Goal: Navigation & Orientation: Find specific page/section

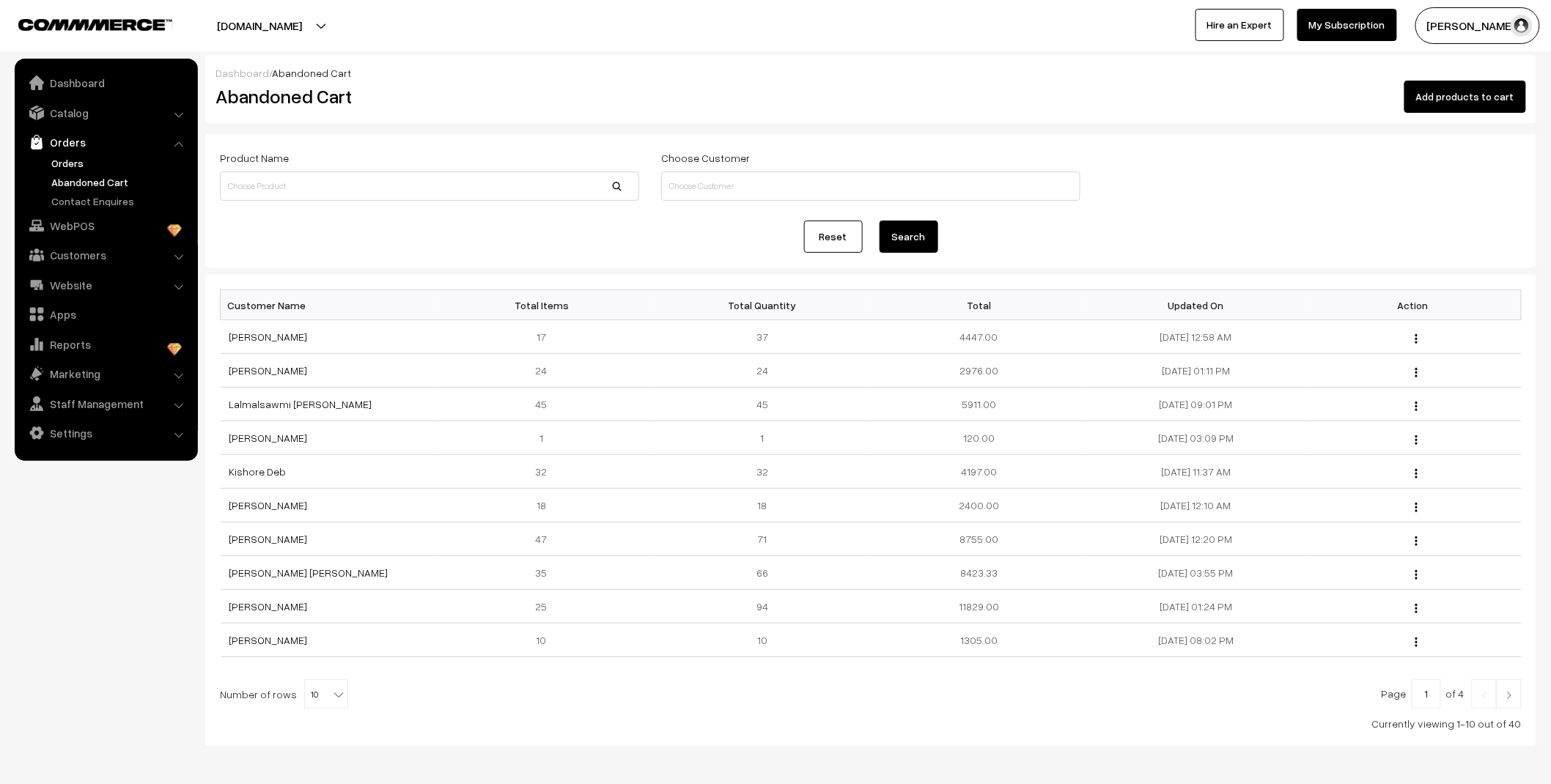
click at [77, 162] on link "Orders" at bounding box center [121, 163] width 145 height 16
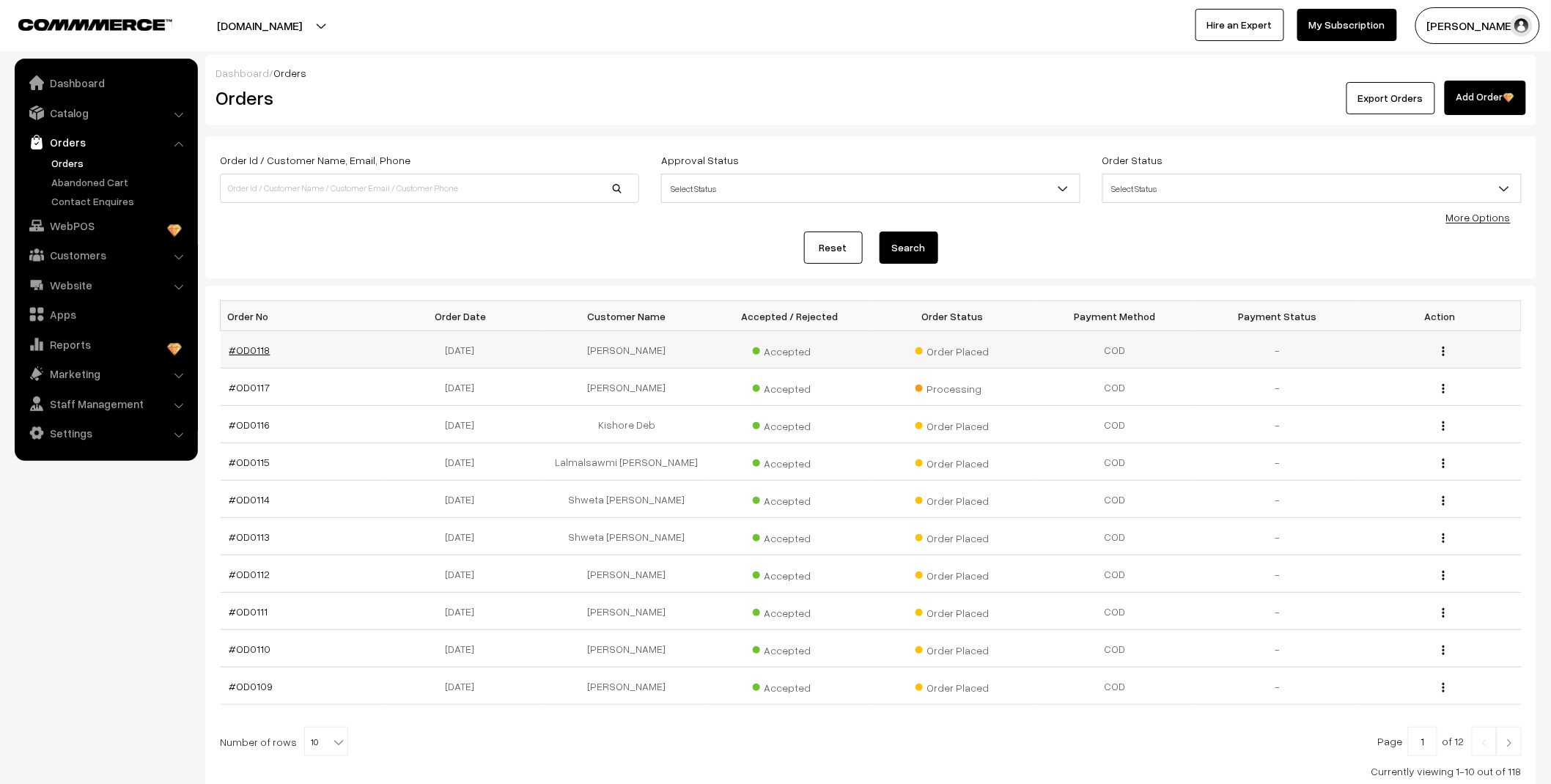
click at [250, 348] on link "#OD0118" at bounding box center [249, 351] width 41 height 13
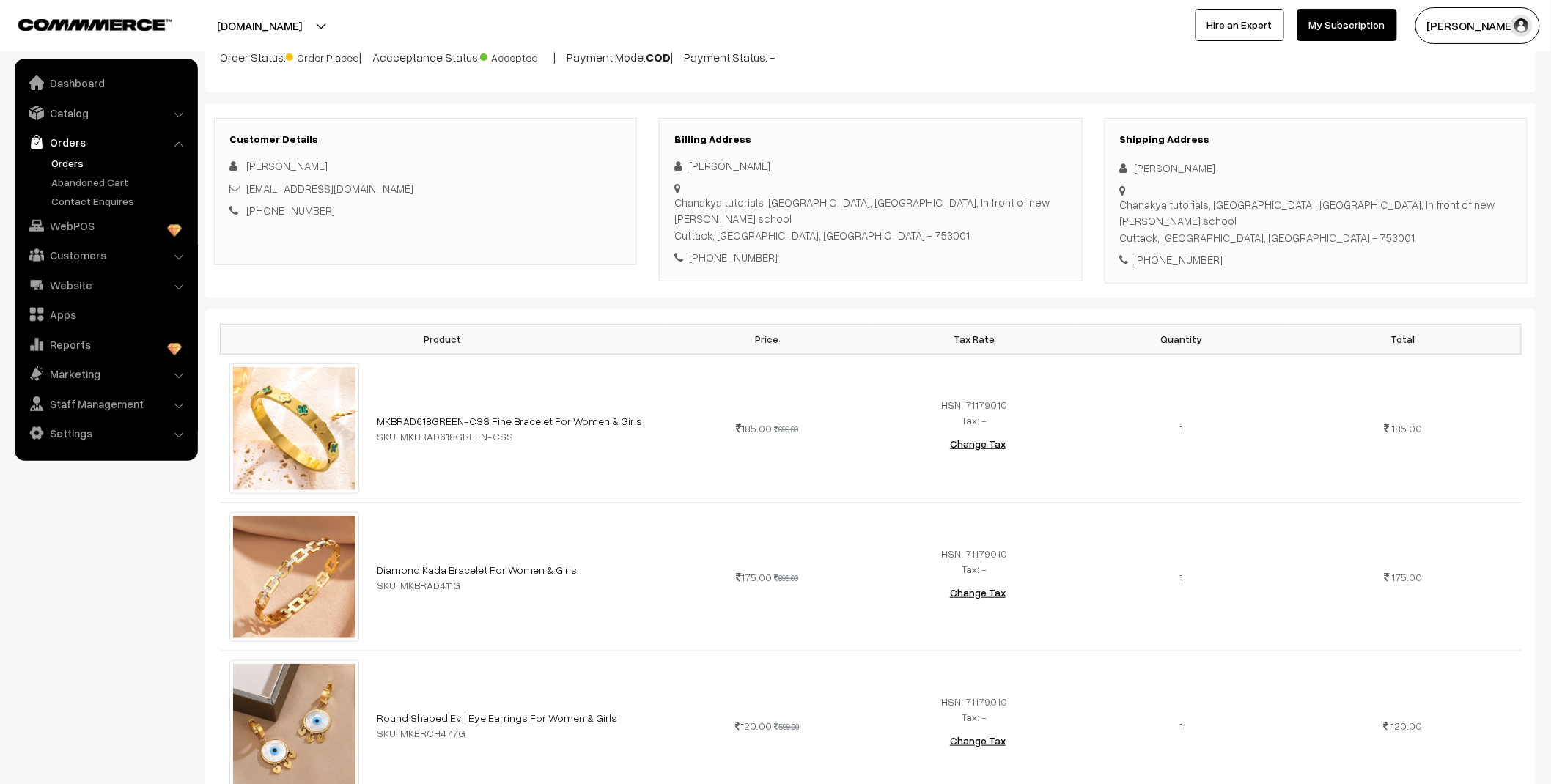
scroll to position [97, 0]
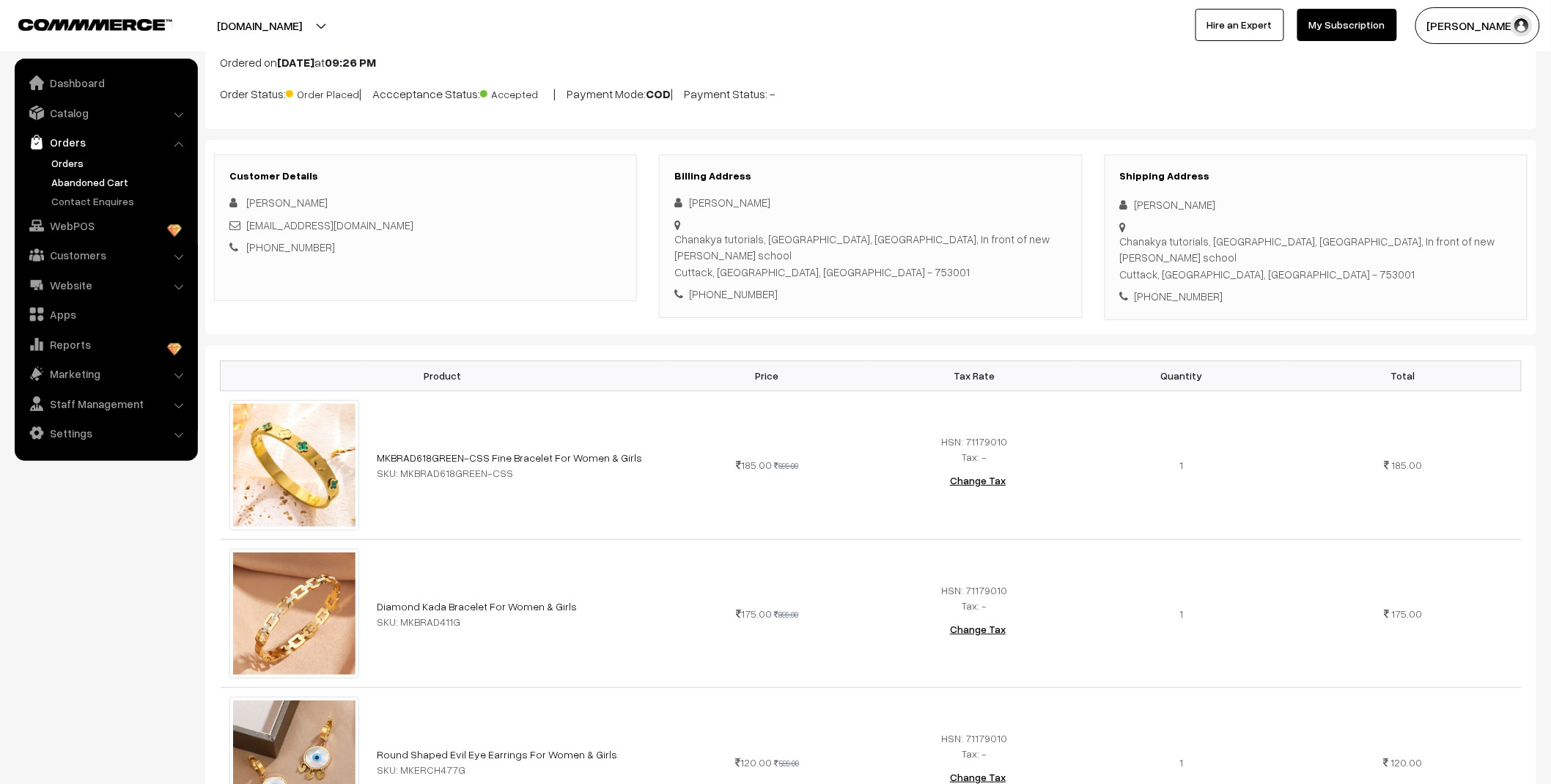
click at [71, 179] on link "Abandoned Cart" at bounding box center [121, 182] width 145 height 16
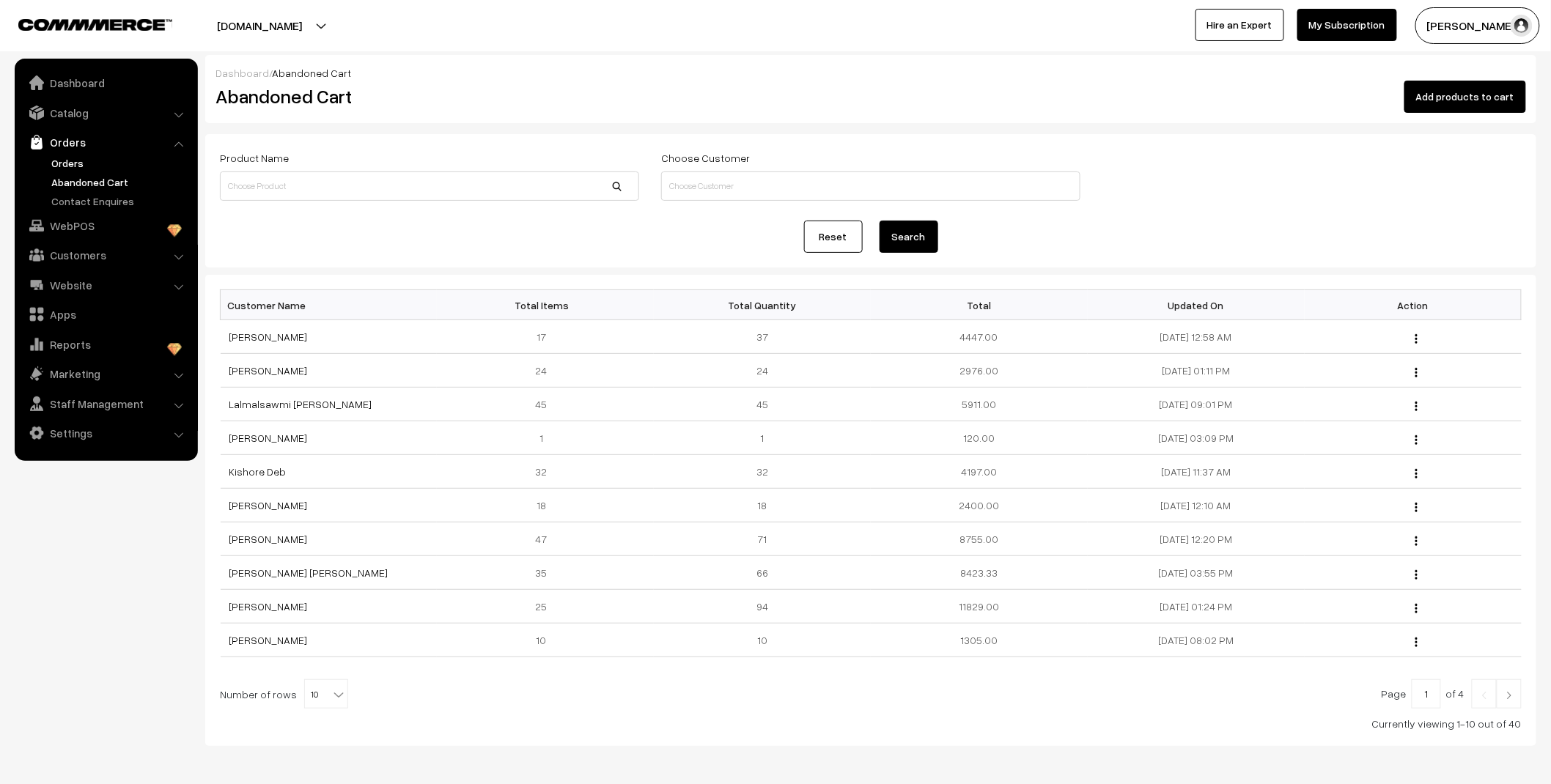
click at [70, 157] on link "Orders" at bounding box center [121, 163] width 145 height 16
